Goal: Task Accomplishment & Management: Manage account settings

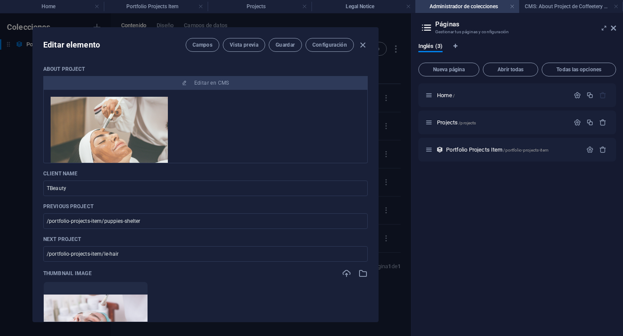
select select "Web Design"
drag, startPoint x: 0, startPoint y: 0, endPoint x: 36, endPoint y: 187, distance: 190.3
click at [36, 187] on div "About Project Editar en CMS About Project Lörem ipsum [PERSON_NAME] reskade, yb…" at bounding box center [205, 190] width 345 height 263
type input "D"
type input "d"
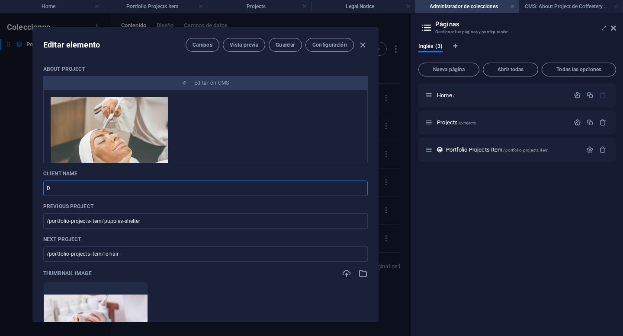
type input "d"
type input "Di"
type input "di"
type input "Dir"
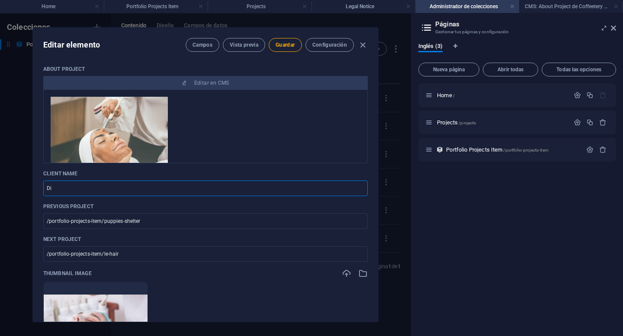
type input "dir"
type input "Dire"
type input "dire"
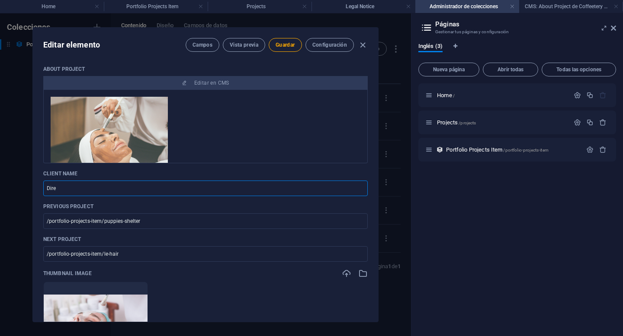
type input "Direz"
type input "direz"
type input "Dire"
type input "dire"
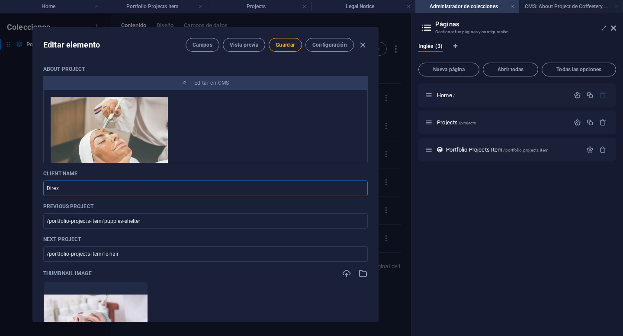
type input "dire"
type input "Dir"
type input "dir"
type input "Di"
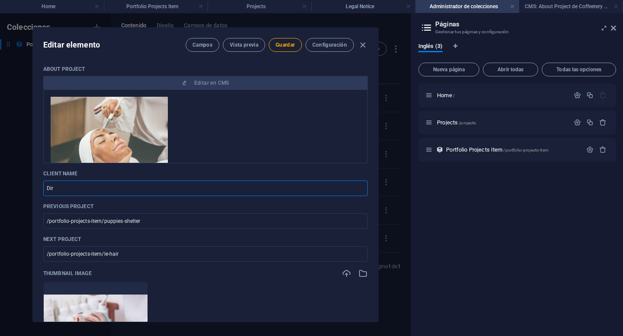
type input "di"
type input "D"
type input "d"
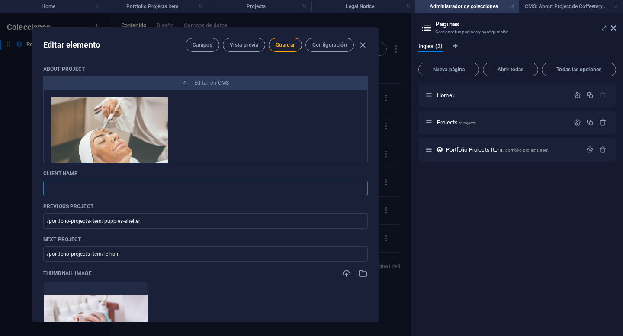
type input "S"
type input "s"
type input "Si"
type input "si"
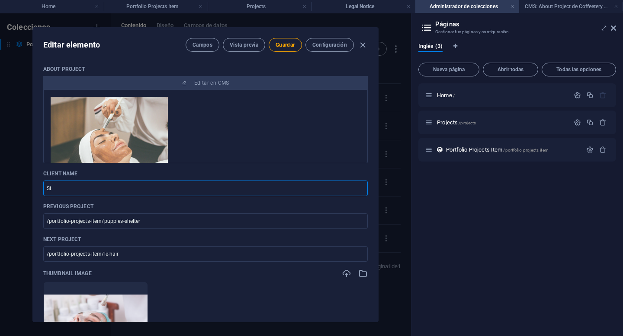
type input "si"
type input "Sir"
type input "sir"
type input "Sire"
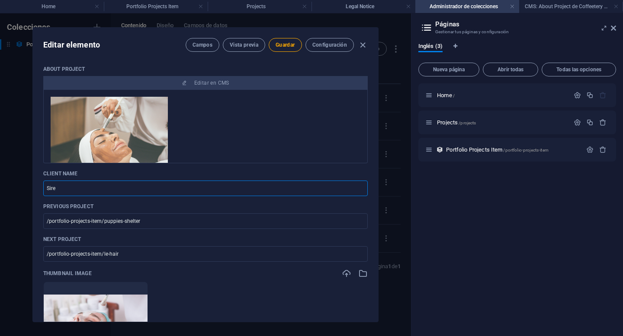
type input "sire"
type input "Sirez"
type input "sirez"
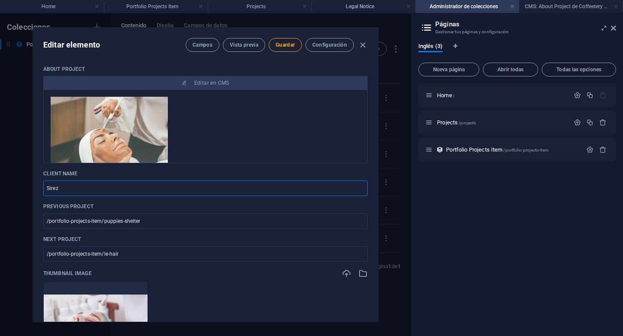
type input "Sire"
type input "sire"
type input "Sirex"
type input "sirex"
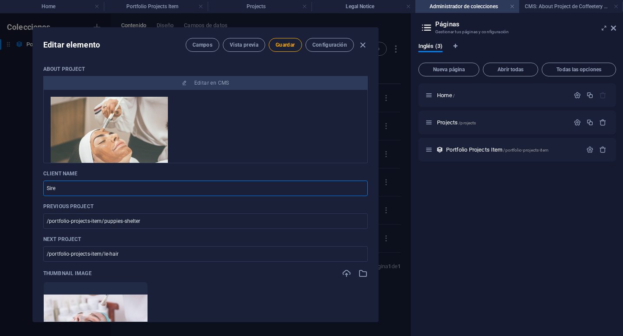
type input "sirex"
type input "Sirex"
click at [294, 42] on span "Guardar" at bounding box center [284, 45] width 19 height 7
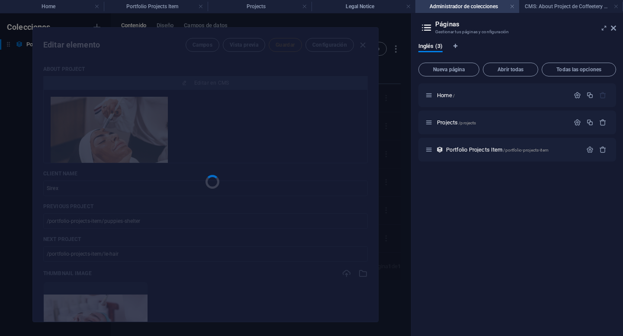
type input "sirex"
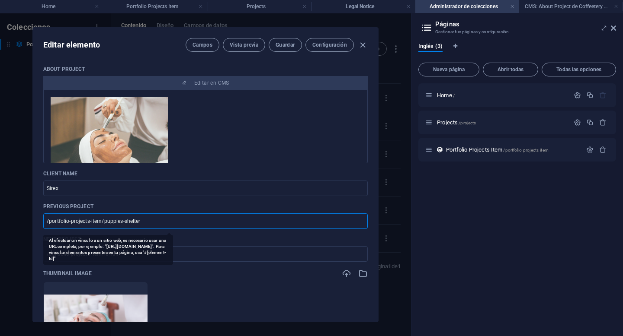
drag, startPoint x: 106, startPoint y: 222, endPoint x: 174, endPoint y: 223, distance: 67.9
click at [174, 223] on input "/portfolio-projects-item/puppies-shelter" at bounding box center [205, 222] width 324 height 16
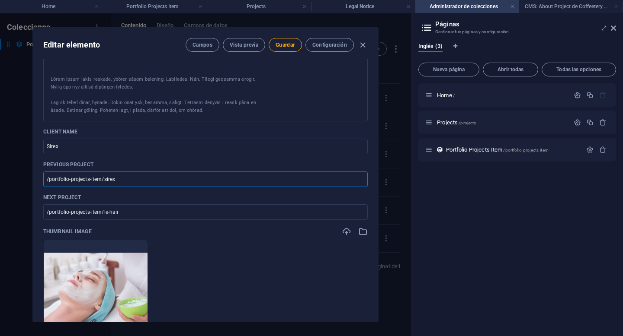
scroll to position [45, 0]
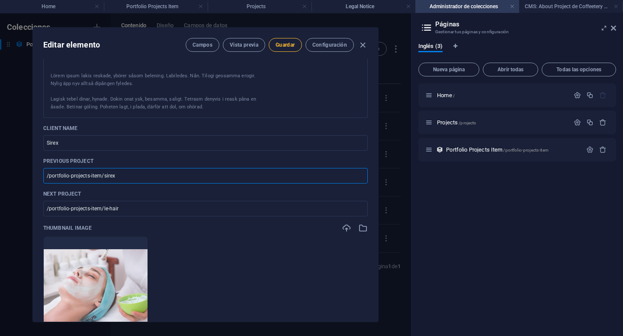
type input "/portfolio-projects-item/sirex"
click at [284, 46] on span "Guardar" at bounding box center [284, 45] width 19 height 7
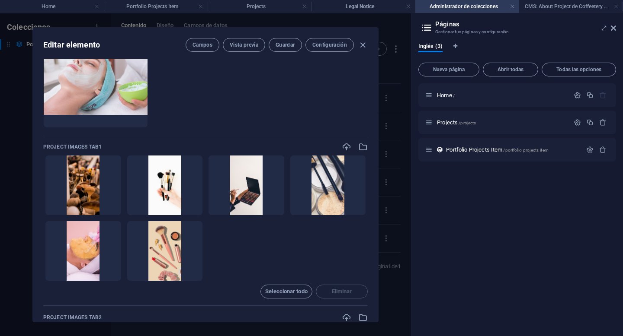
scroll to position [213, 0]
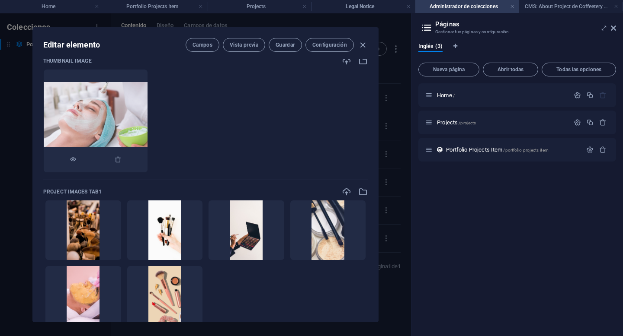
click at [126, 131] on img at bounding box center [96, 121] width 104 height 78
click at [147, 161] on div at bounding box center [96, 160] width 104 height 26
click at [122, 161] on icon "button" at bounding box center [118, 159] width 7 height 7
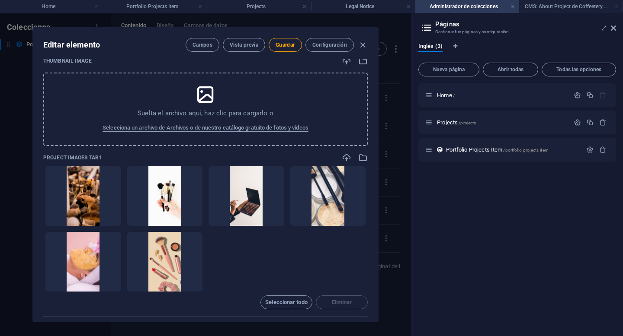
click at [182, 114] on p "Suelta el archivo aquí, haz clic para cargarlo o" at bounding box center [206, 113] width 136 height 9
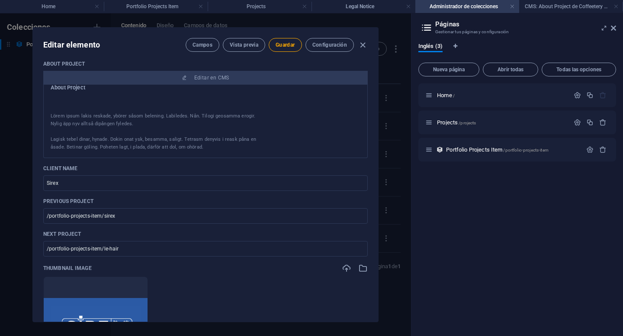
scroll to position [6, 0]
click at [283, 48] on button "Guardar" at bounding box center [285, 45] width 33 height 14
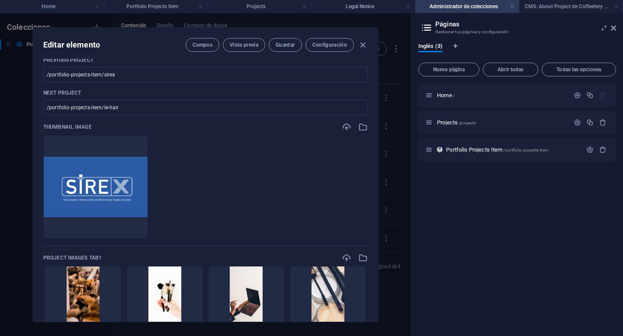
scroll to position [149, 0]
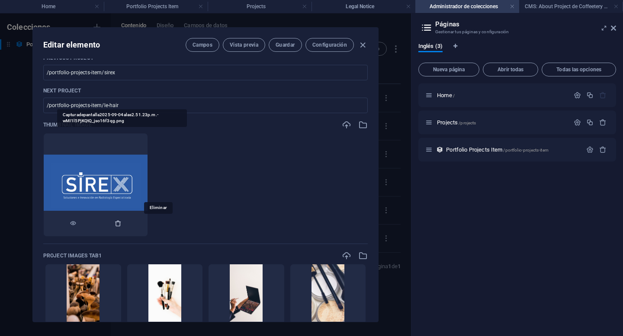
click at [122, 226] on icon "button" at bounding box center [118, 223] width 7 height 7
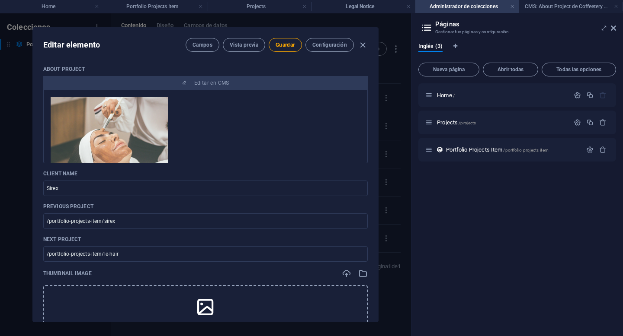
scroll to position [5, 0]
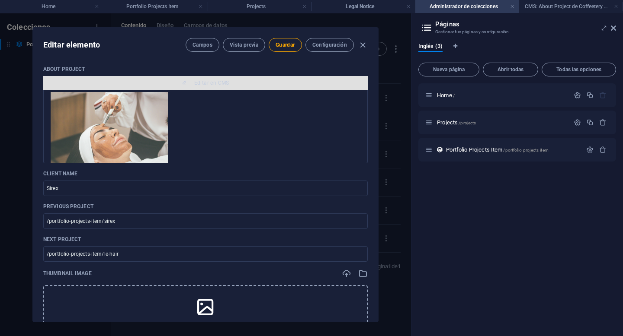
click at [217, 84] on span "Editar en CMS" at bounding box center [211, 83] width 35 height 7
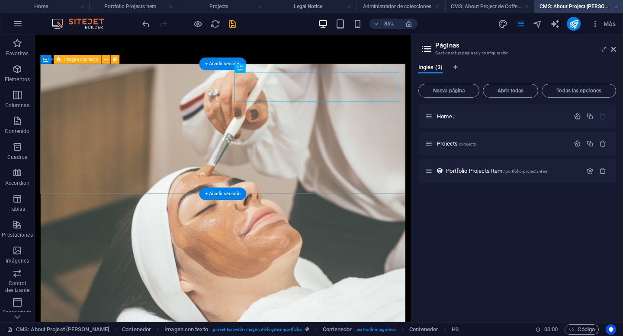
scroll to position [0, 0]
click at [217, 165] on figure at bounding box center [256, 232] width 429 height 327
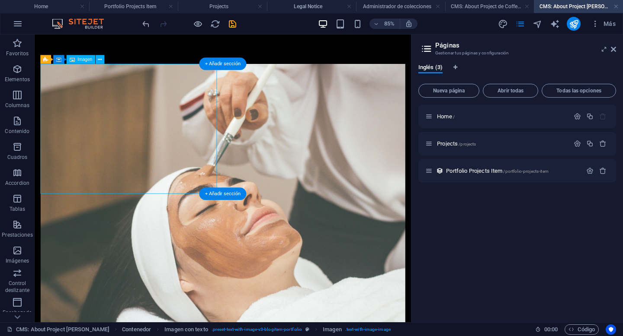
click at [216, 164] on figure at bounding box center [256, 232] width 429 height 327
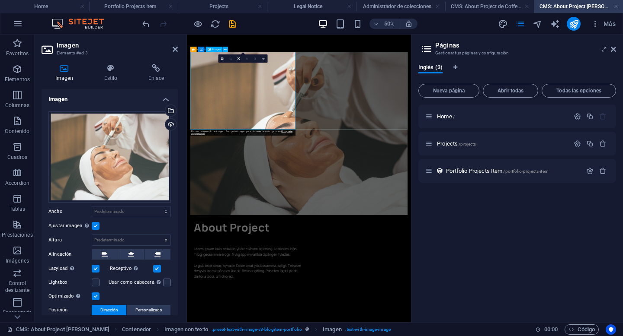
click at [308, 160] on figure at bounding box center [411, 232] width 434 height 327
click at [127, 144] on div "Arrastra archivos aquí, haz clic para escoger archivos o selecciona archivos de…" at bounding box center [109, 157] width 122 height 91
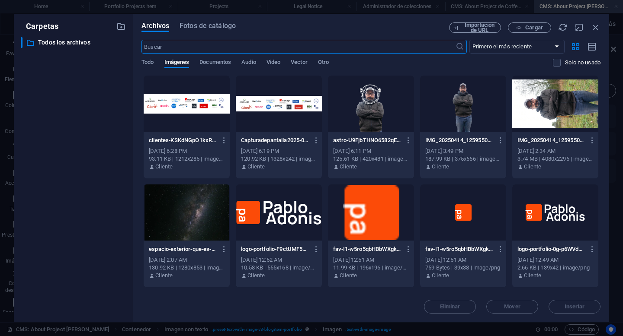
click at [531, 17] on div "Archivos Fotos de catálogo Importación de URL Cargar ​ Primero el más reciente …" at bounding box center [371, 168] width 476 height 309
click at [531, 25] on span "Cargar" at bounding box center [534, 27] width 18 height 5
click at [521, 27] on icon "button" at bounding box center [519, 28] width 6 height 6
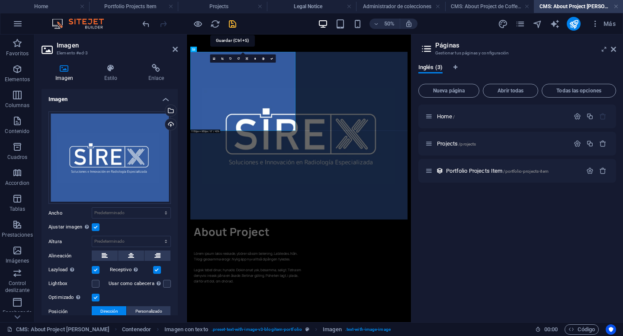
drag, startPoint x: 233, startPoint y: 23, endPoint x: 297, endPoint y: 176, distance: 166.1
click at [233, 23] on icon "save" at bounding box center [232, 24] width 10 height 10
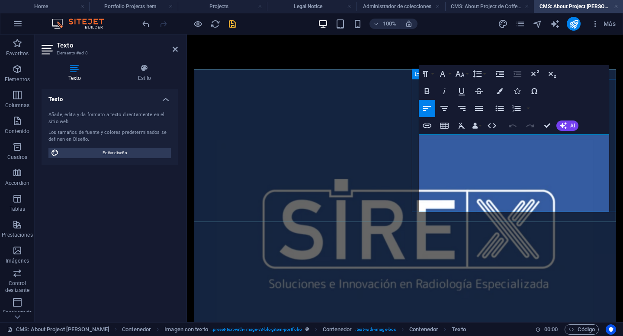
drag, startPoint x: 569, startPoint y: 205, endPoint x: 422, endPoint y: 131, distance: 165.3
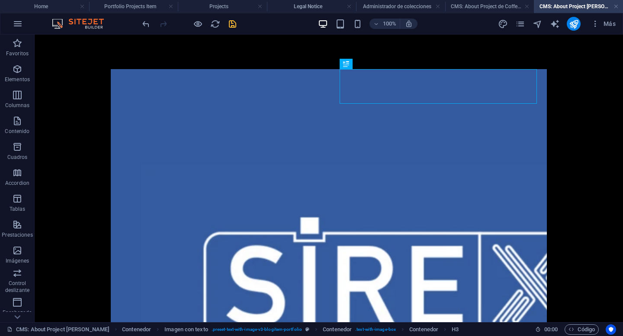
click at [230, 26] on icon "save" at bounding box center [232, 24] width 10 height 10
